Goal: Information Seeking & Learning: Learn about a topic

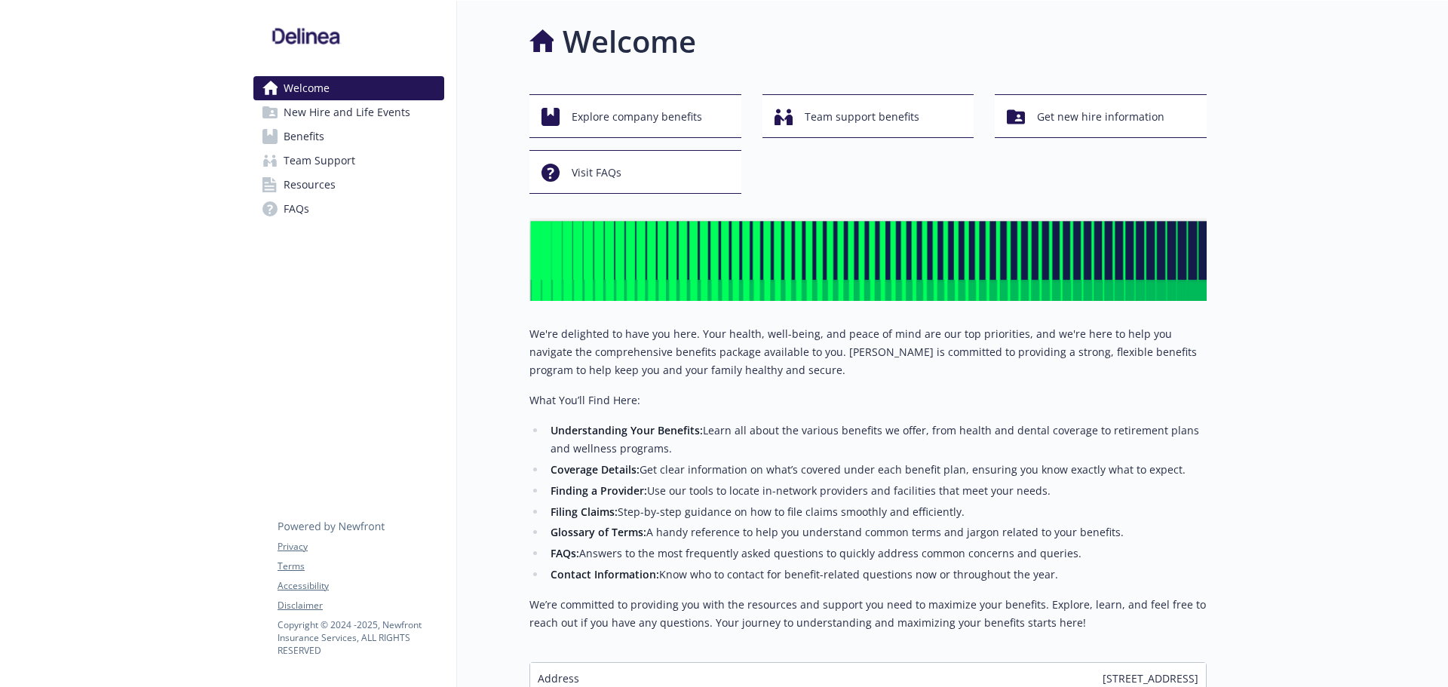
click at [288, 136] on span "Benefits" at bounding box center [304, 136] width 41 height 24
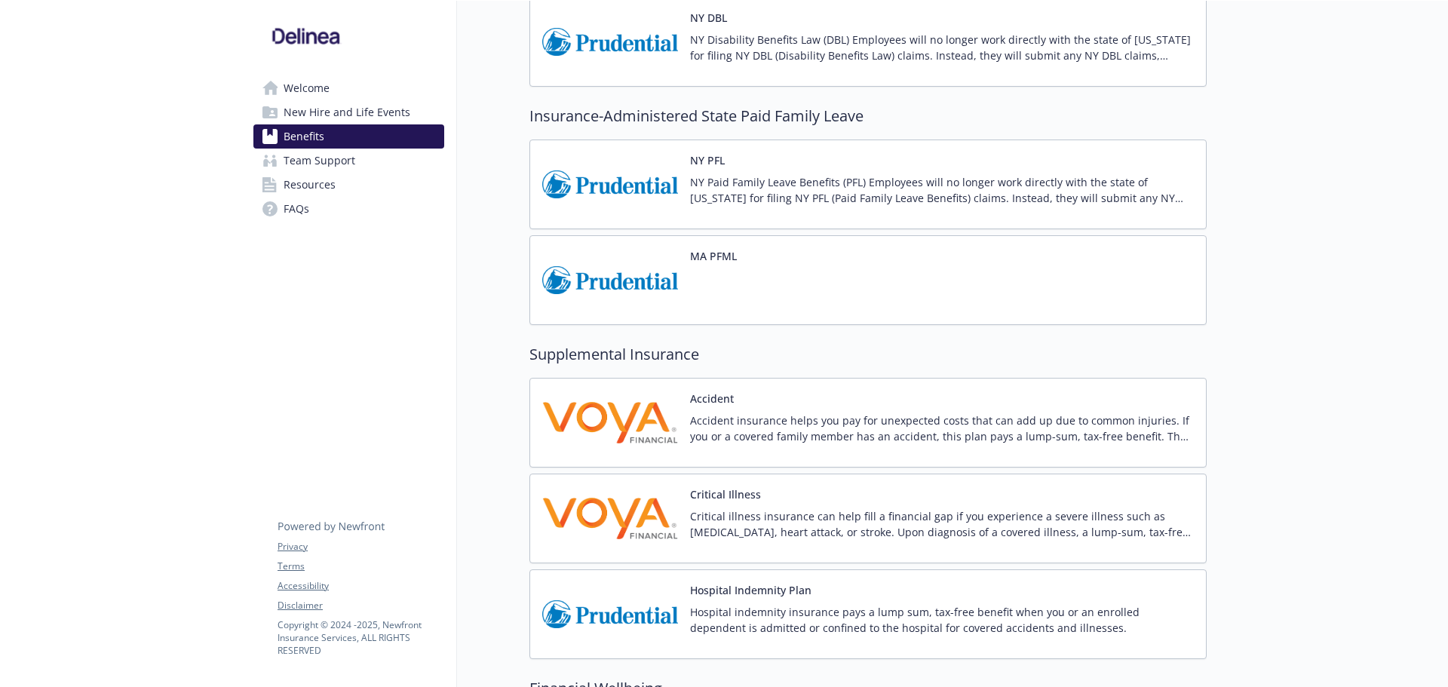
click at [834, 487] on div "Critical Illness Critical illness insurance can help fill a financial gap if yo…" at bounding box center [942, 519] width 504 height 64
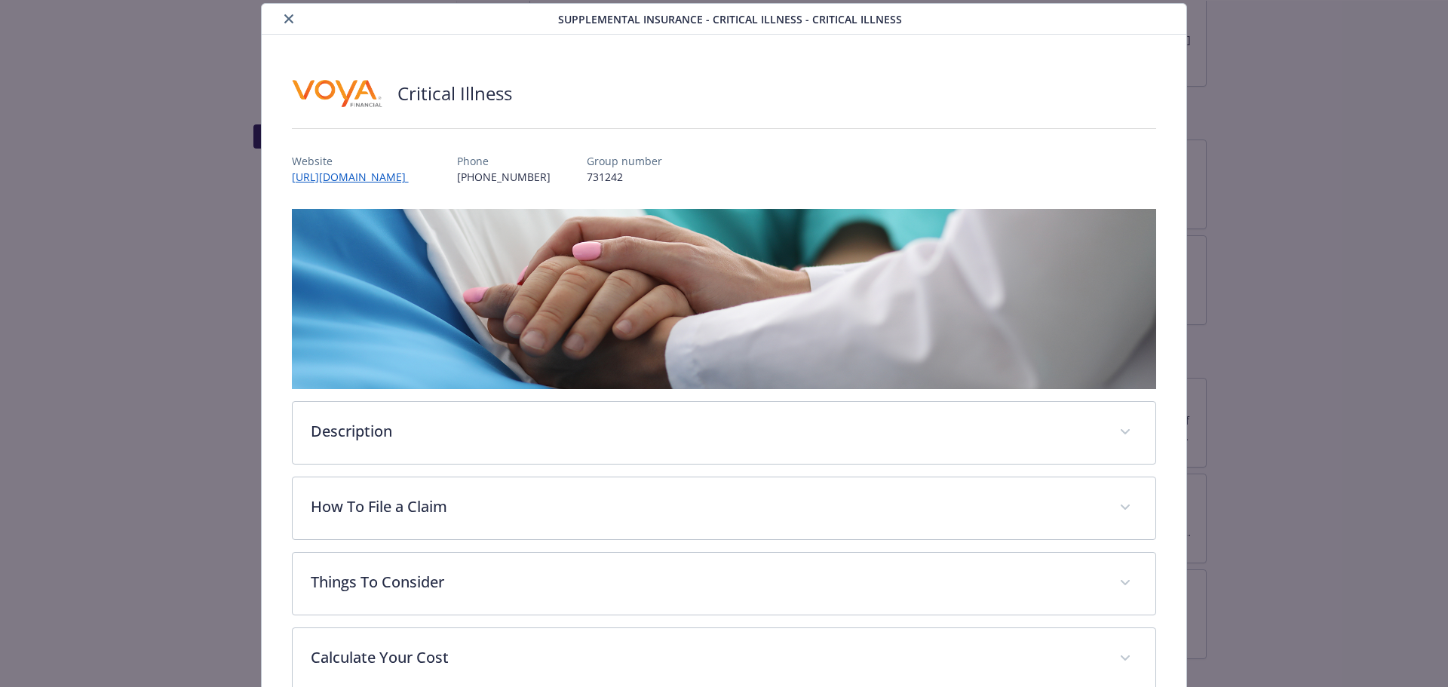
scroll to position [272, 0]
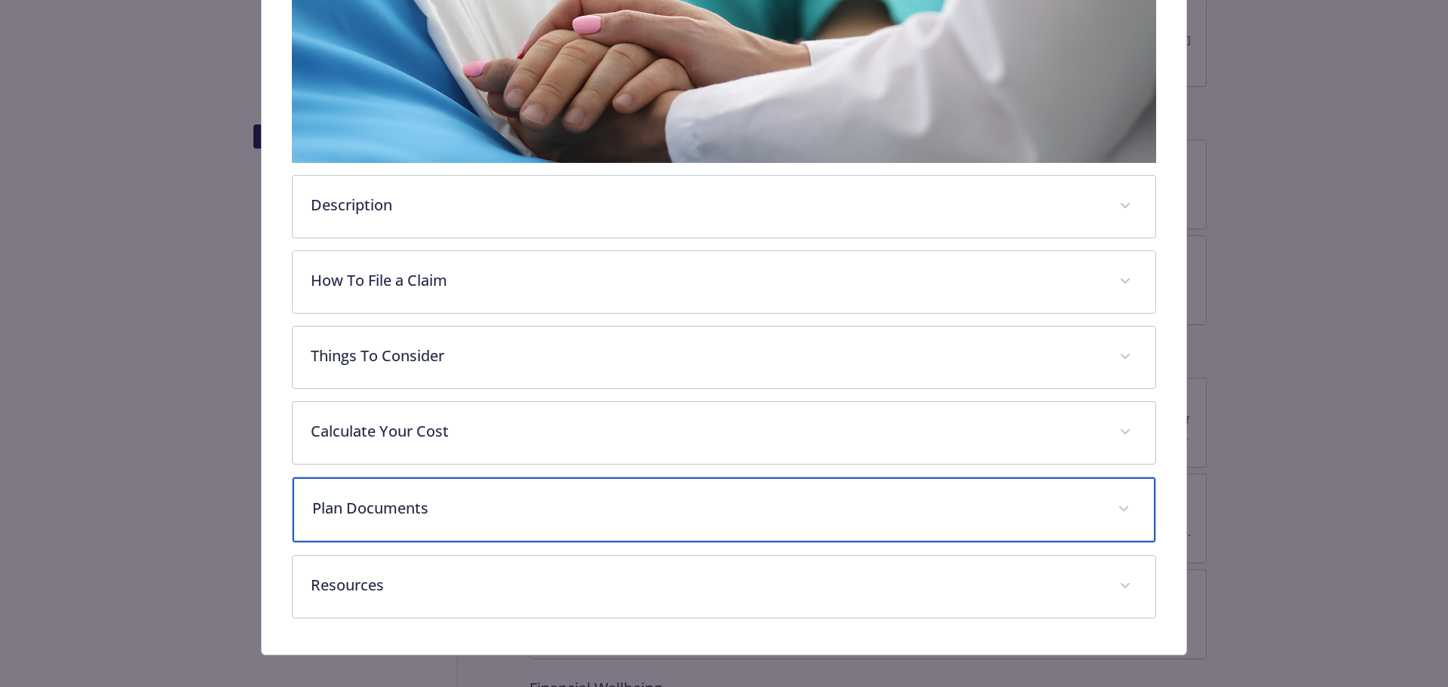
click at [444, 513] on p "Plan Documents" at bounding box center [706, 508] width 788 height 23
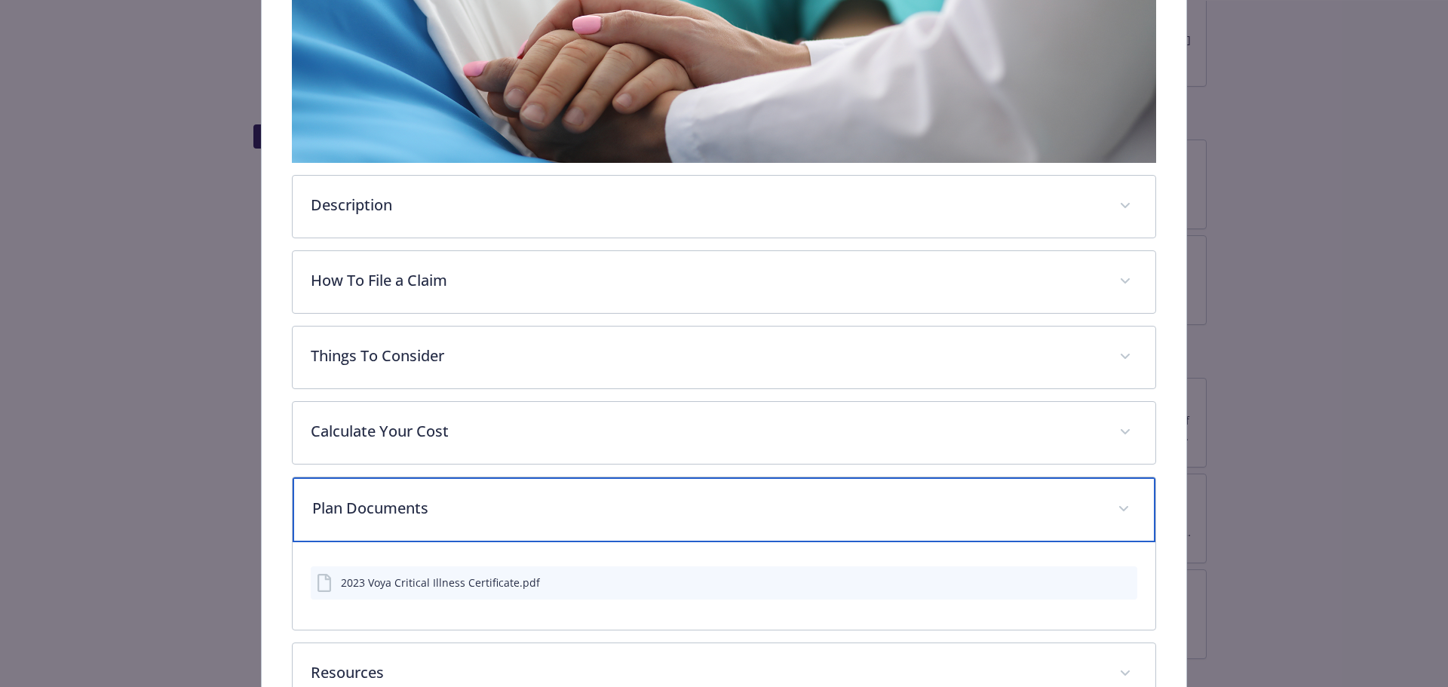
scroll to position [347, 0]
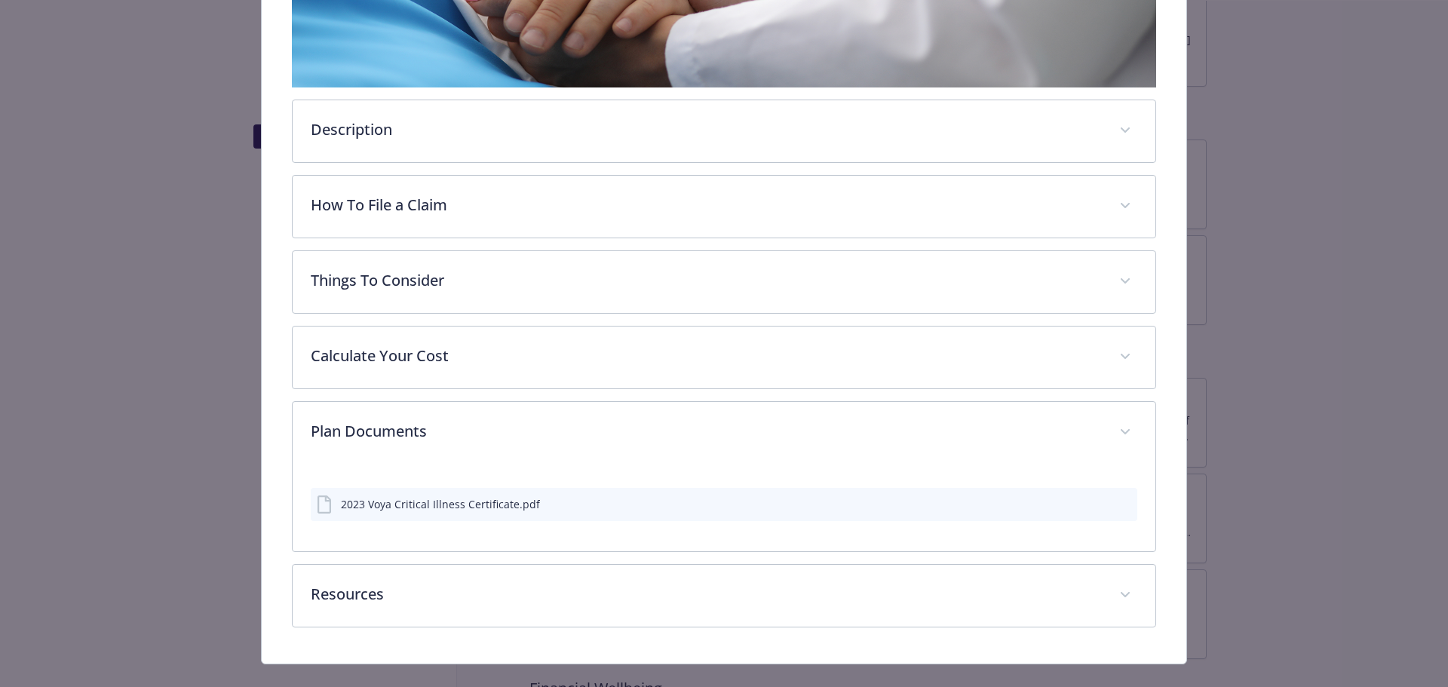
click at [433, 631] on div "Critical Illness Website [URL][DOMAIN_NAME]​ ​ Phone [PHONE_NUMBER] Group numbe…" at bounding box center [725, 198] width 926 height 931
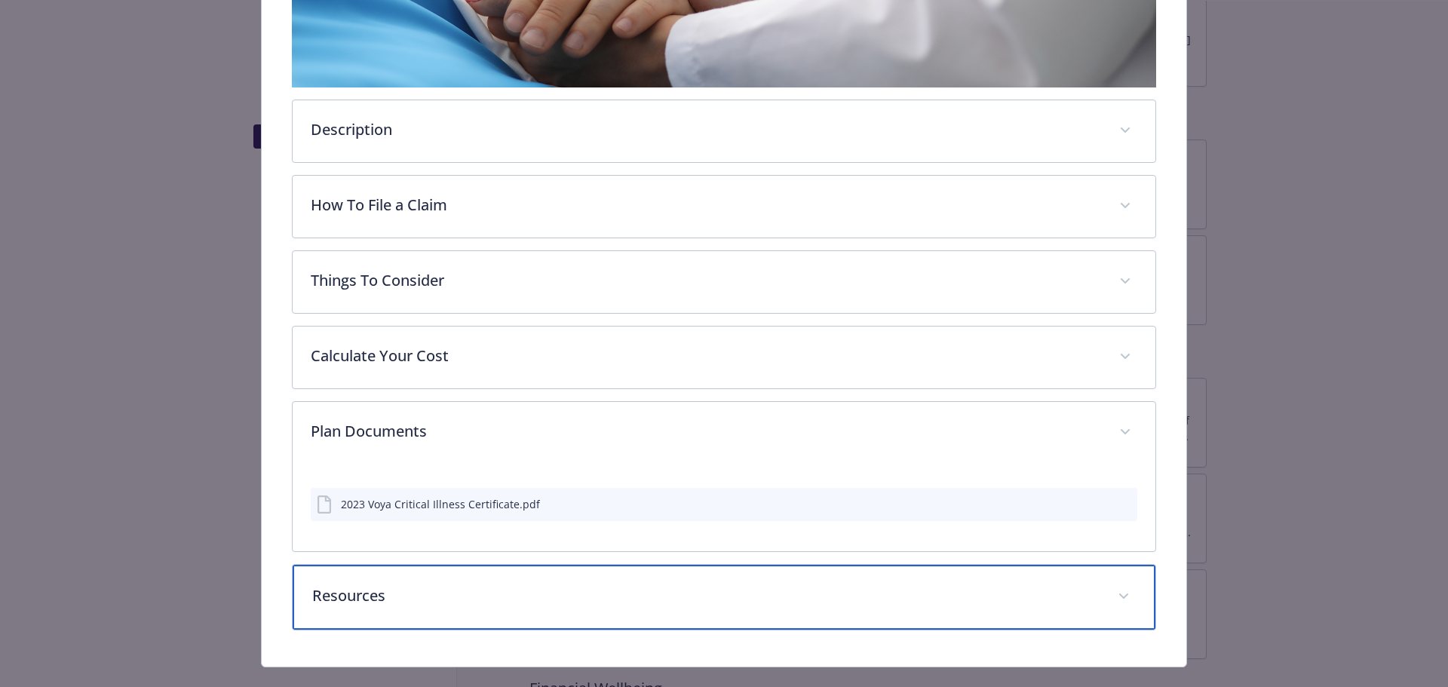
click at [435, 605] on div "Resources" at bounding box center [725, 597] width 864 height 65
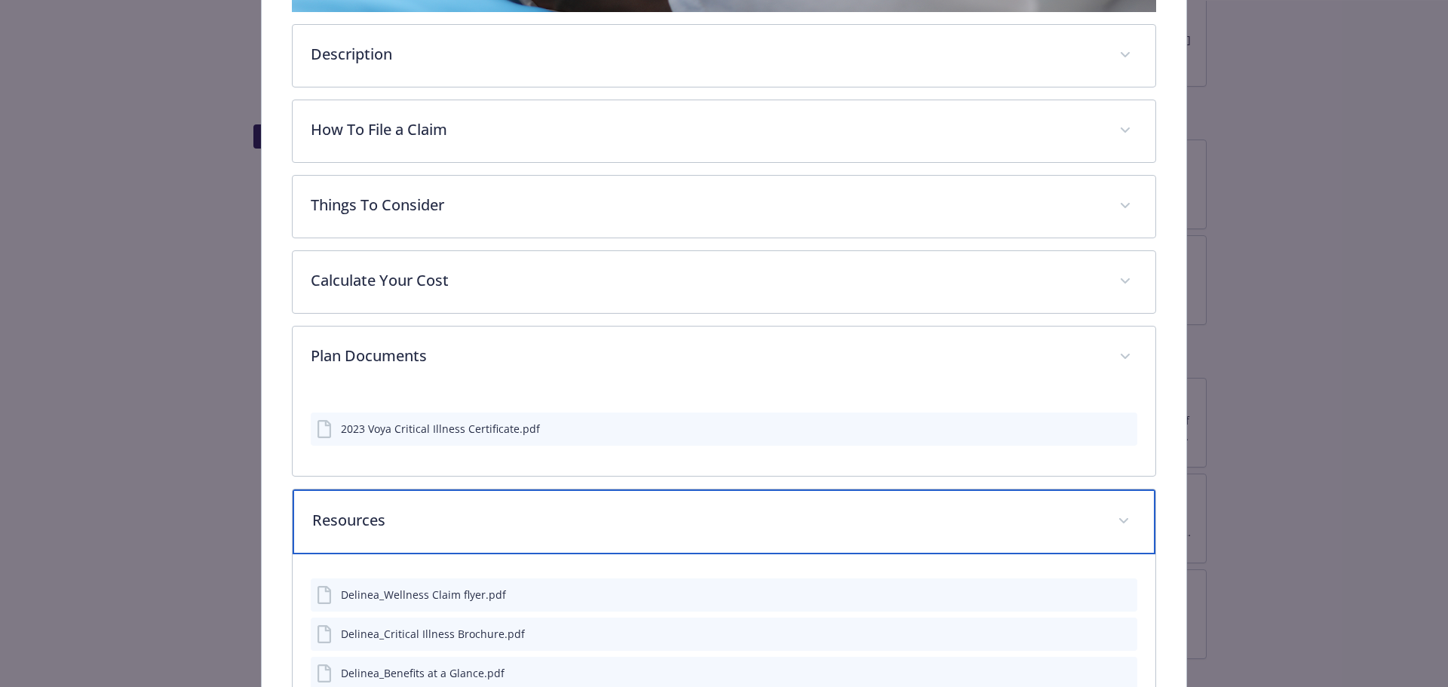
scroll to position [389, 0]
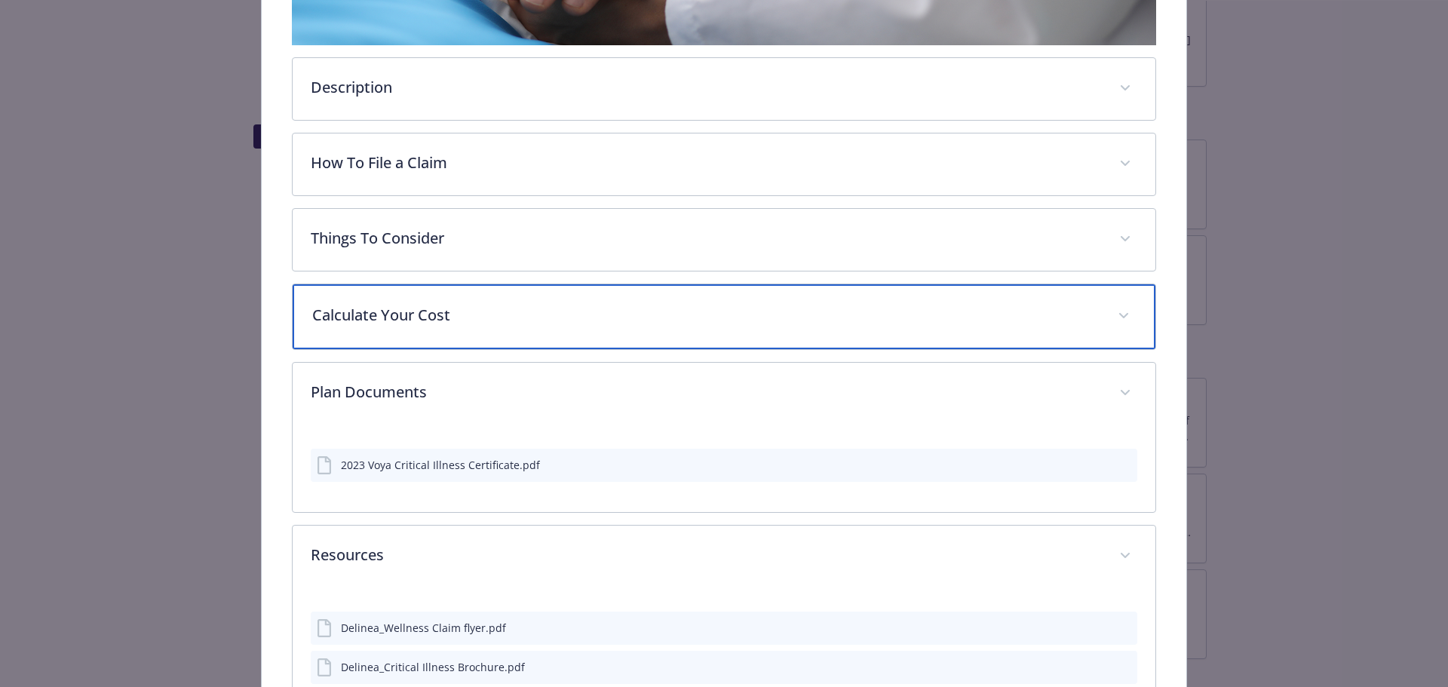
click at [461, 312] on p "Calculate Your Cost" at bounding box center [706, 315] width 788 height 23
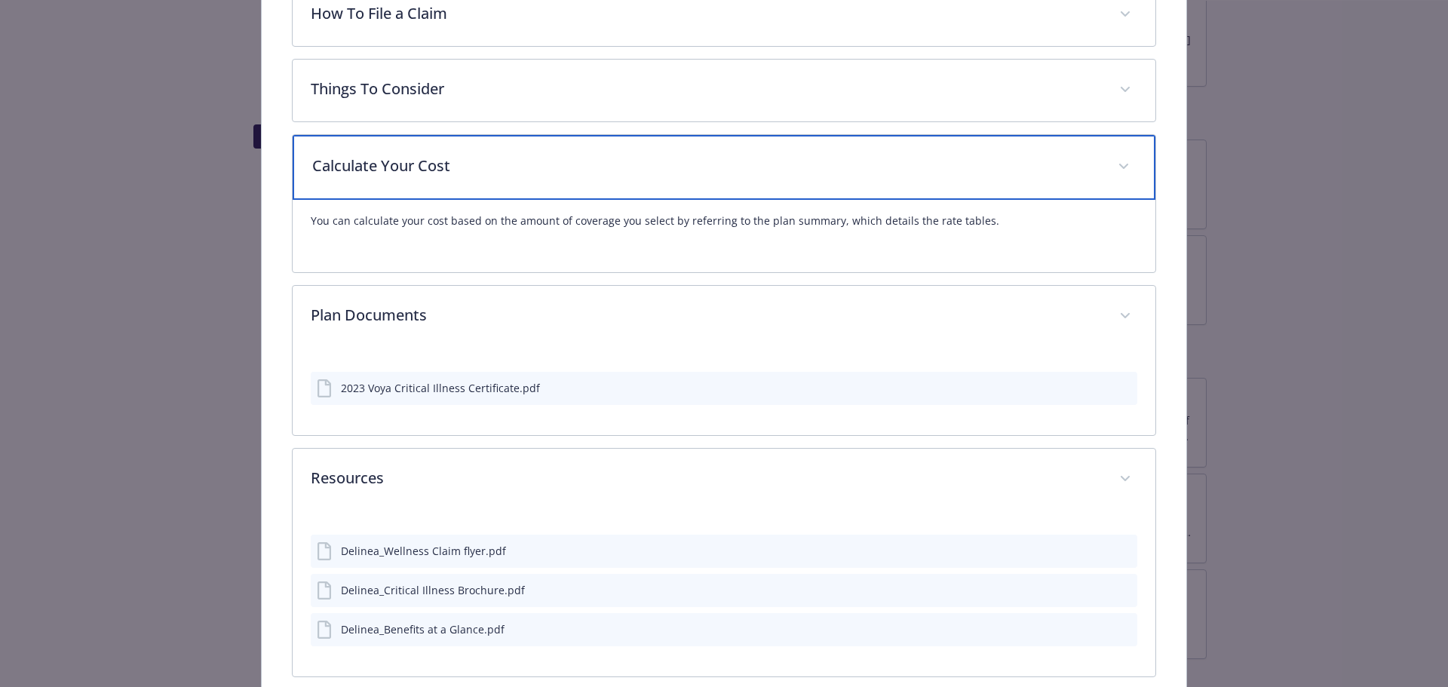
scroll to position [540, 0]
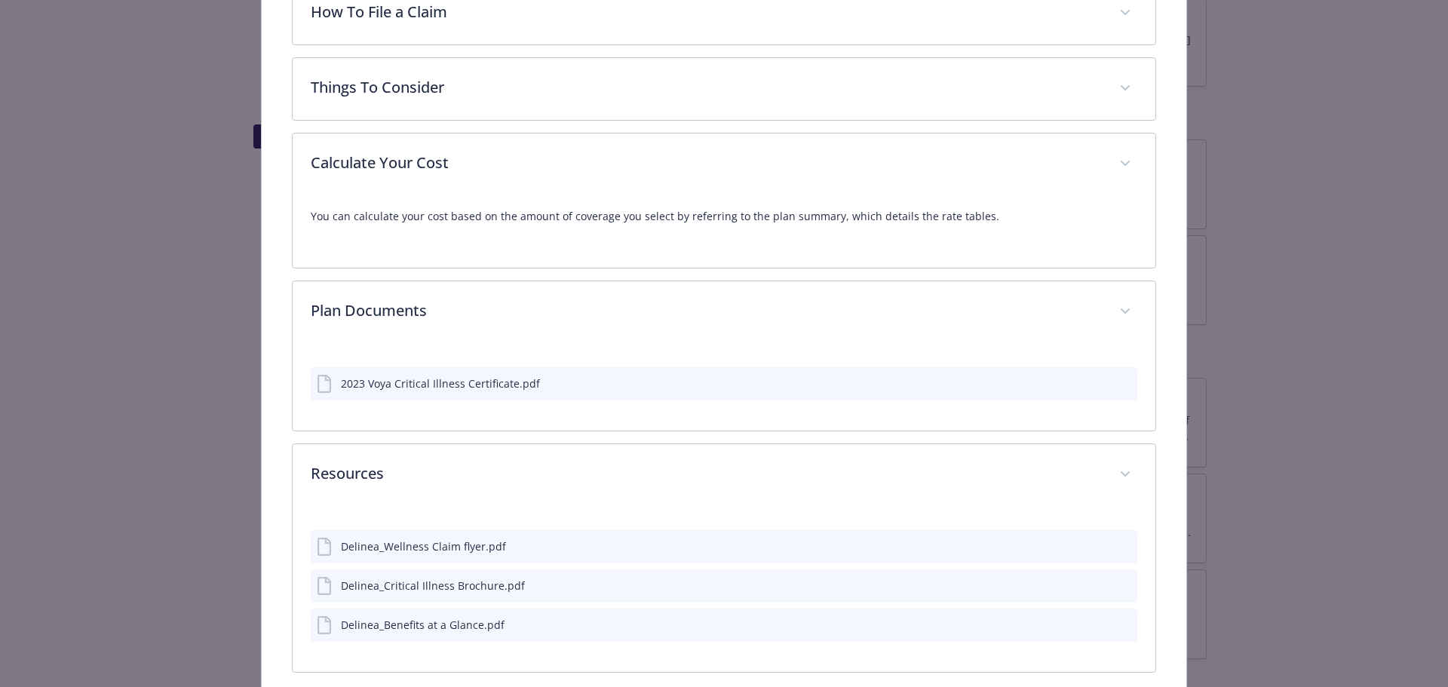
click at [1119, 387] on button "preview file" at bounding box center [1123, 383] width 17 height 14
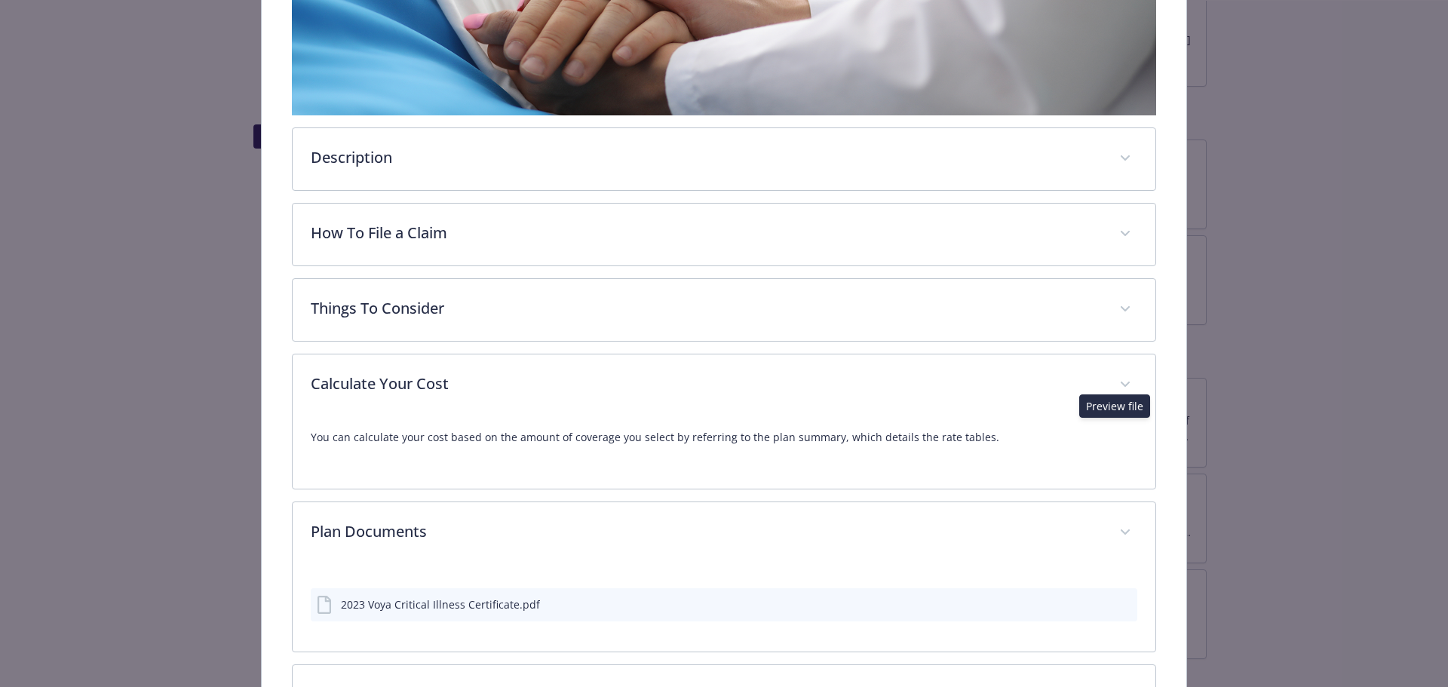
scroll to position [314, 0]
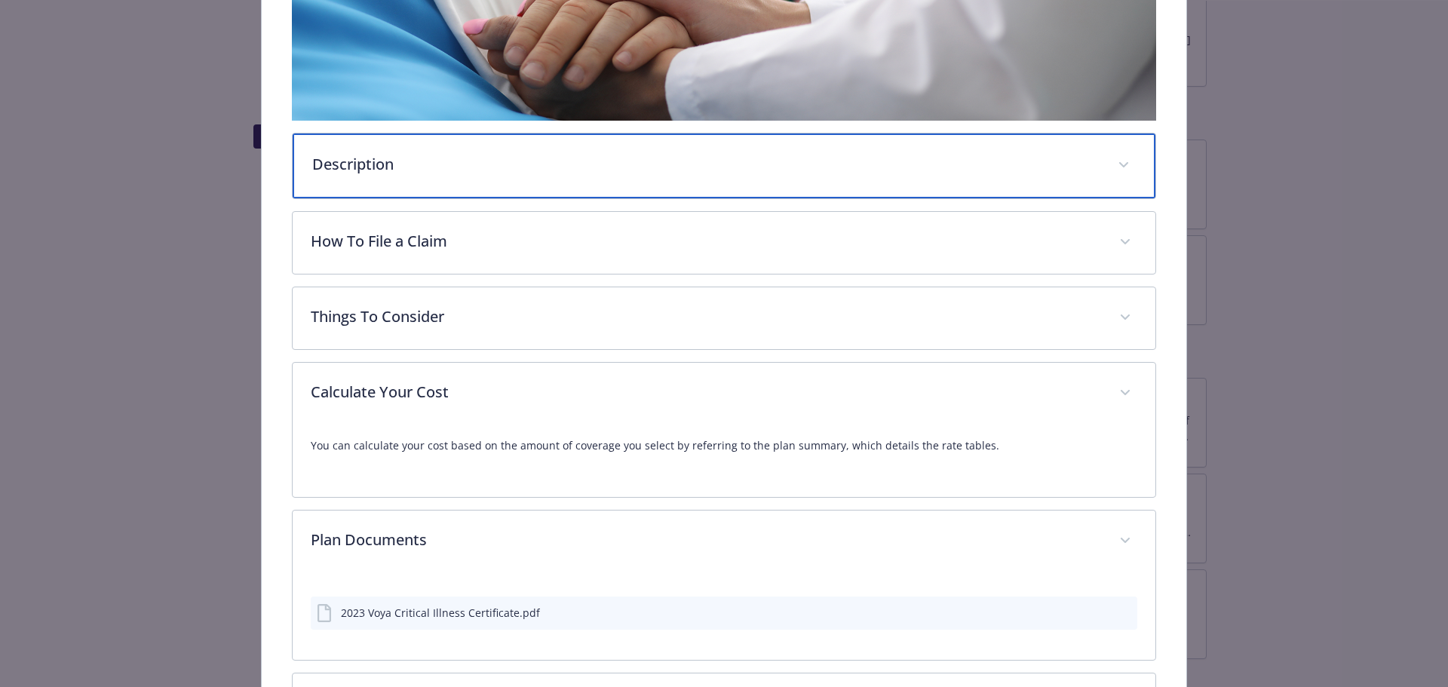
click at [388, 171] on p "Description" at bounding box center [706, 164] width 788 height 23
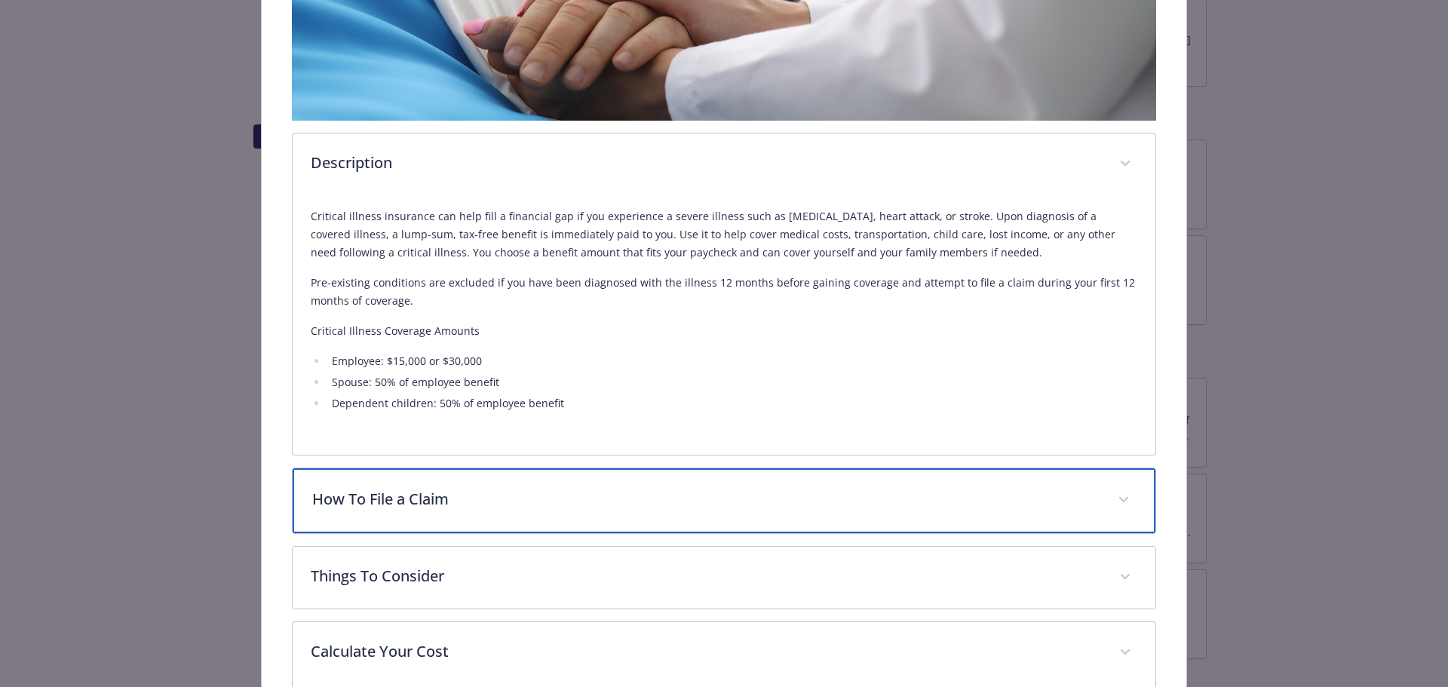
click at [453, 505] on p "How To File a Claim" at bounding box center [706, 499] width 788 height 23
